Goal: Communication & Community: Answer question/provide support

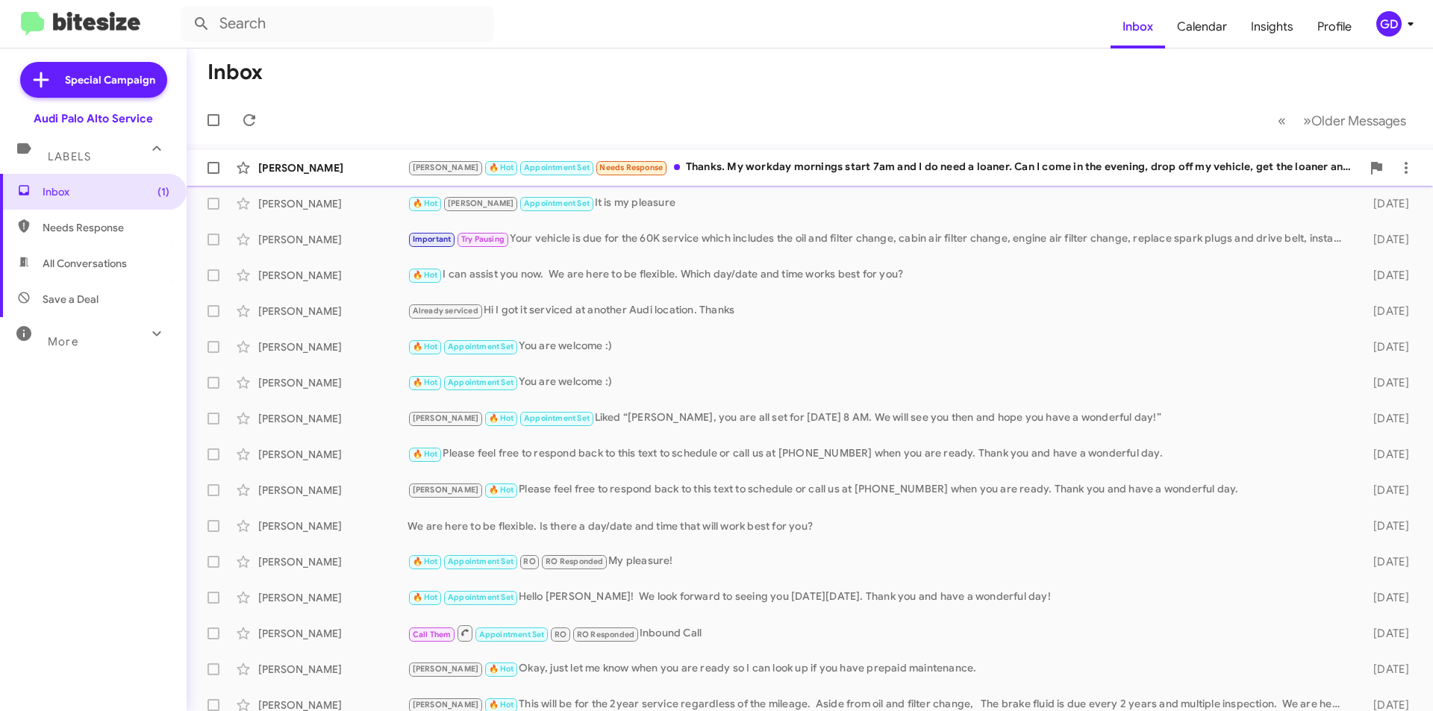
click at [771, 163] on div "[PERSON_NAME] 🔥 Hot Appointment Set Needs Response Thanks. My workday mornings …" at bounding box center [884, 167] width 954 height 17
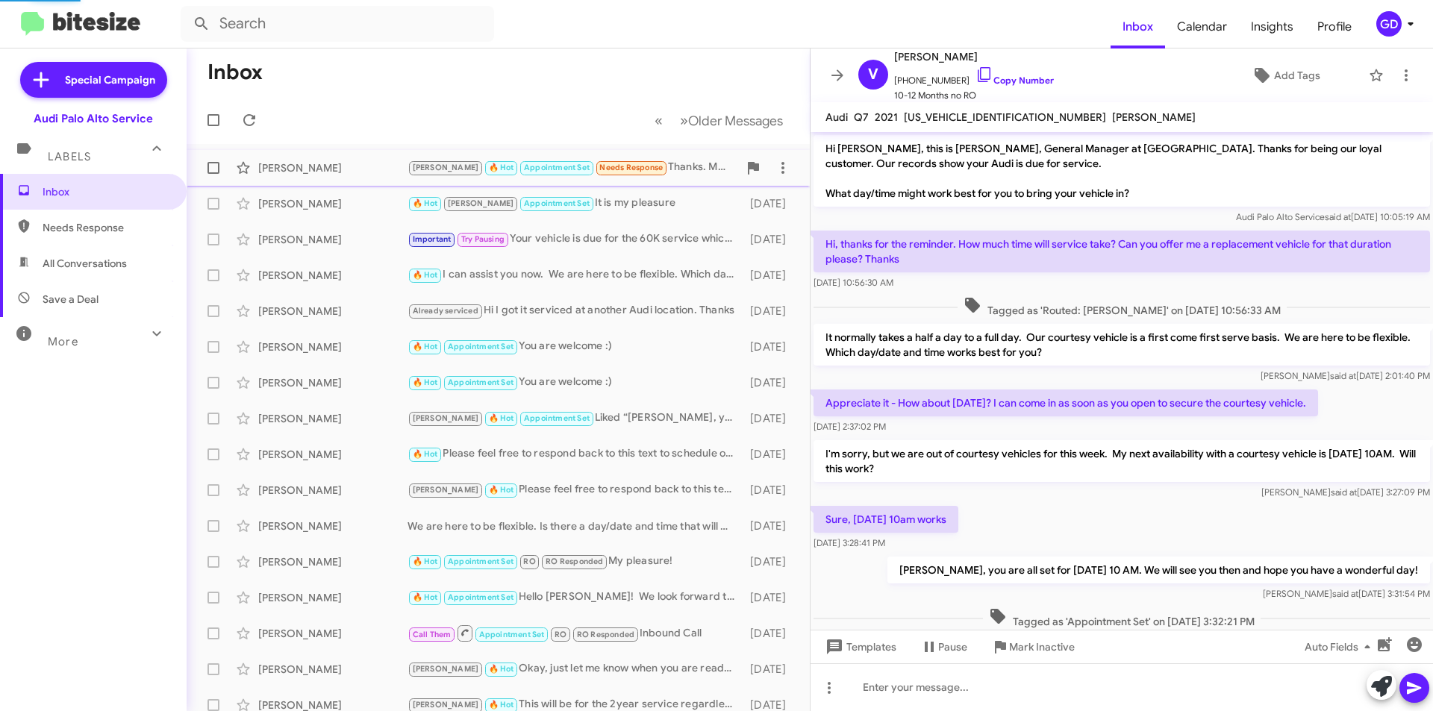
scroll to position [462, 0]
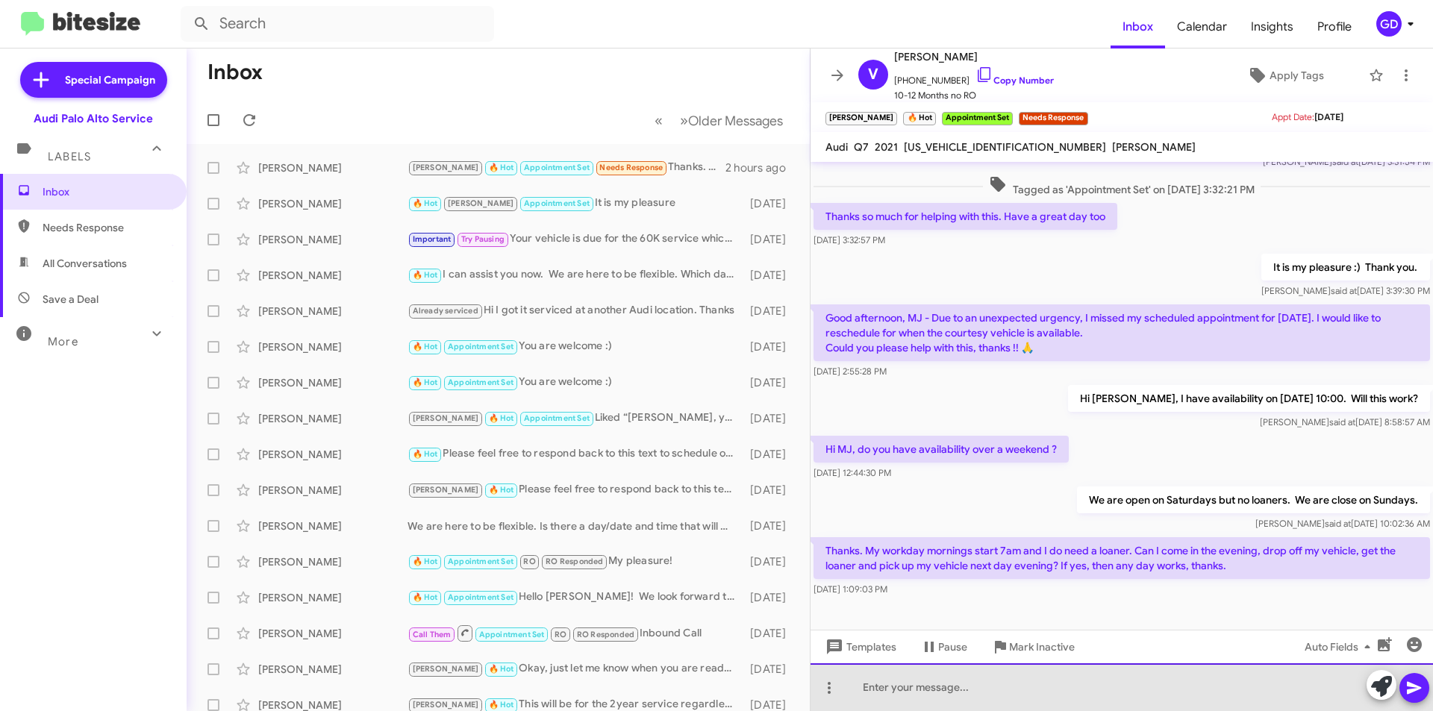
click at [892, 687] on div at bounding box center [1122, 687] width 622 height 48
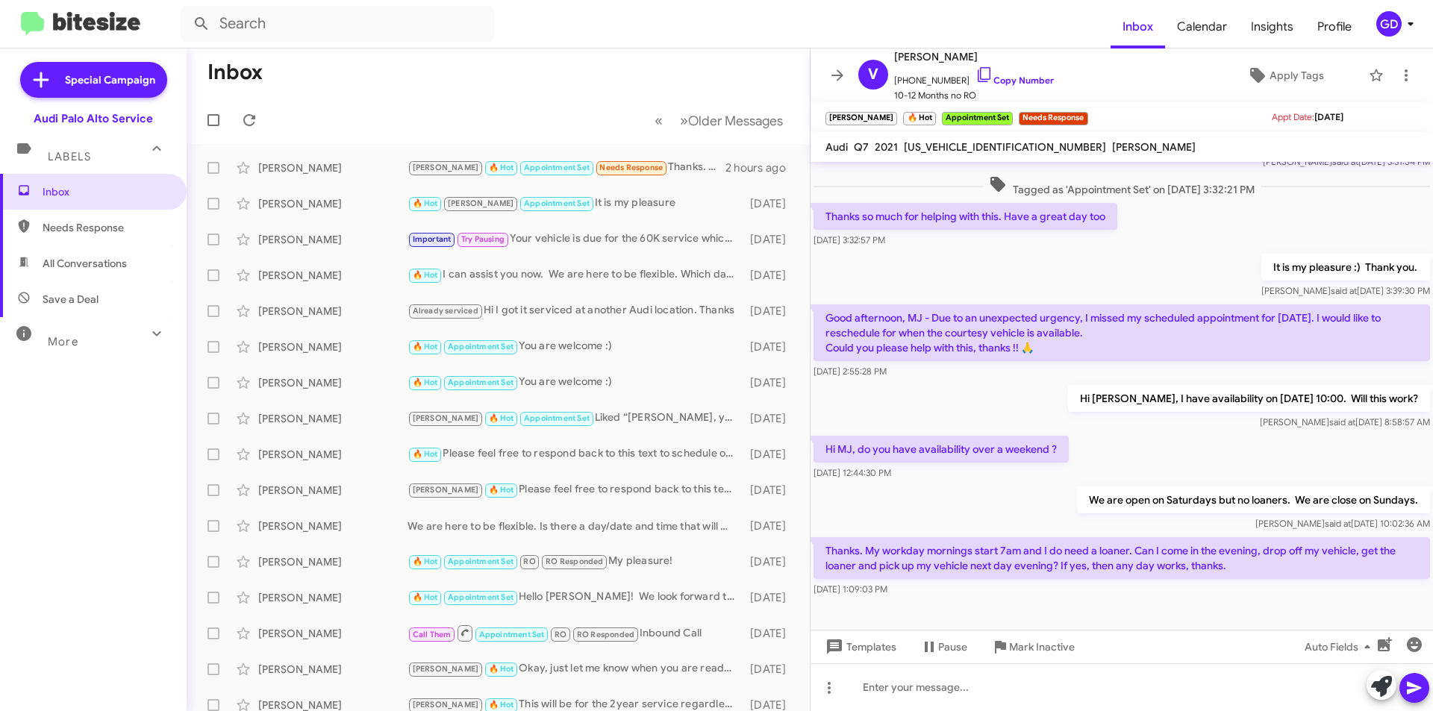
click at [846, 602] on div at bounding box center [1122, 630] width 622 height 60
click at [864, 687] on div at bounding box center [1122, 687] width 622 height 48
click at [890, 691] on div at bounding box center [1122, 687] width 622 height 48
click at [72, 228] on span "Needs Response" at bounding box center [106, 227] width 127 height 15
type input "in:needs-response"
